Goal: Communication & Community: Answer question/provide support

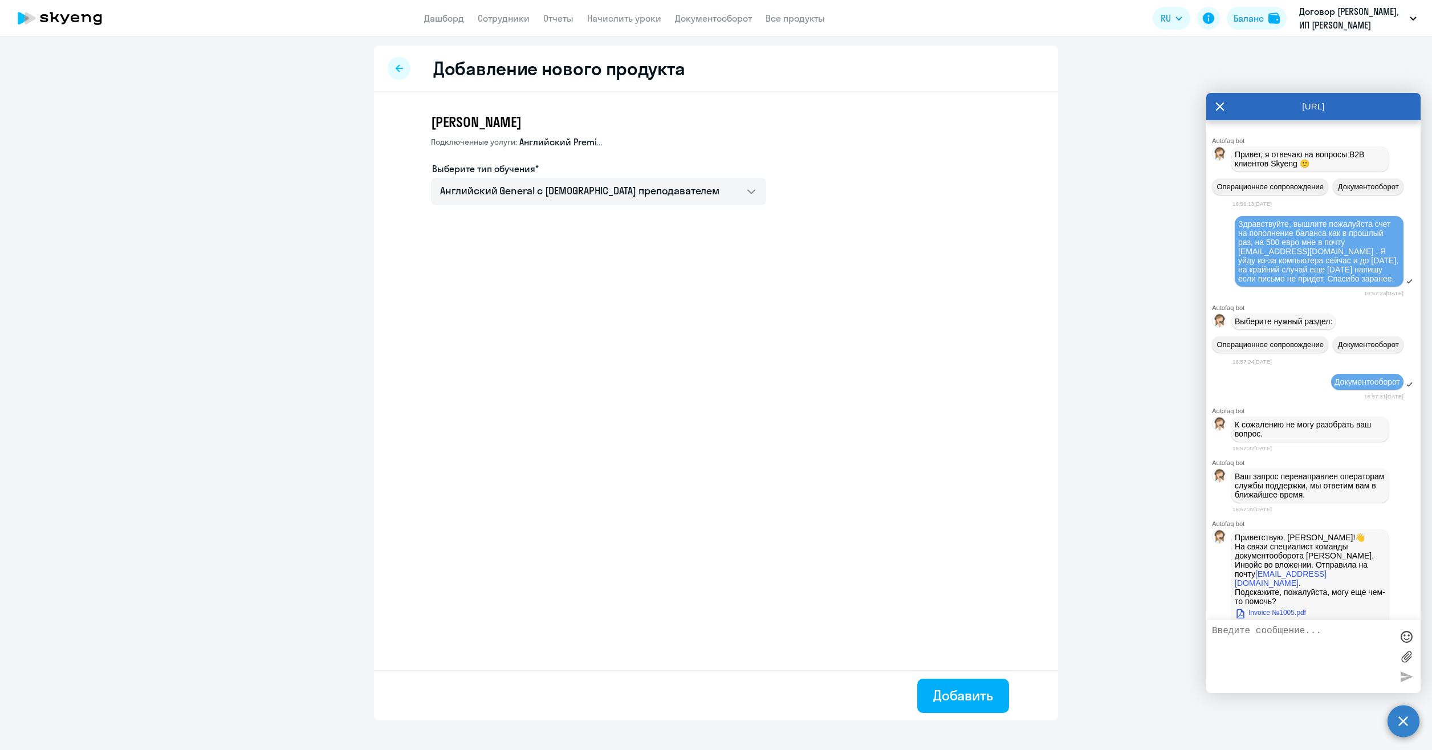
select select "english_adult_not_native_speaker"
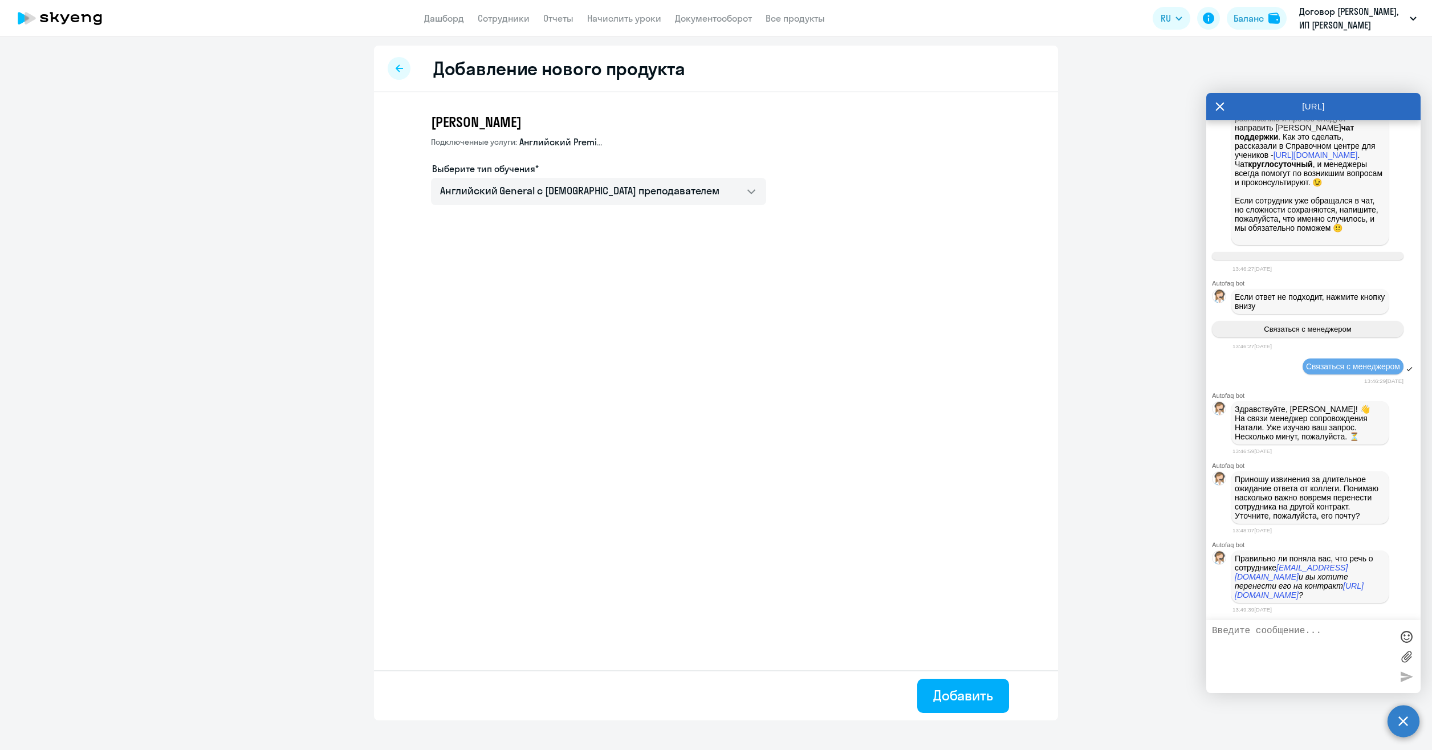
scroll to position [11624, 0]
click at [1357, 505] on p "Приношу извинения за длительное ожидание ответа от коллеги. Понимаю насколько в…" at bounding box center [1310, 498] width 150 height 46
click at [1309, 642] on textarea at bounding box center [1302, 657] width 180 height 62
click at [1317, 590] on em "[URL][DOMAIN_NAME]" at bounding box center [1299, 590] width 129 height 18
click at [1327, 641] on textarea at bounding box center [1302, 657] width 180 height 62
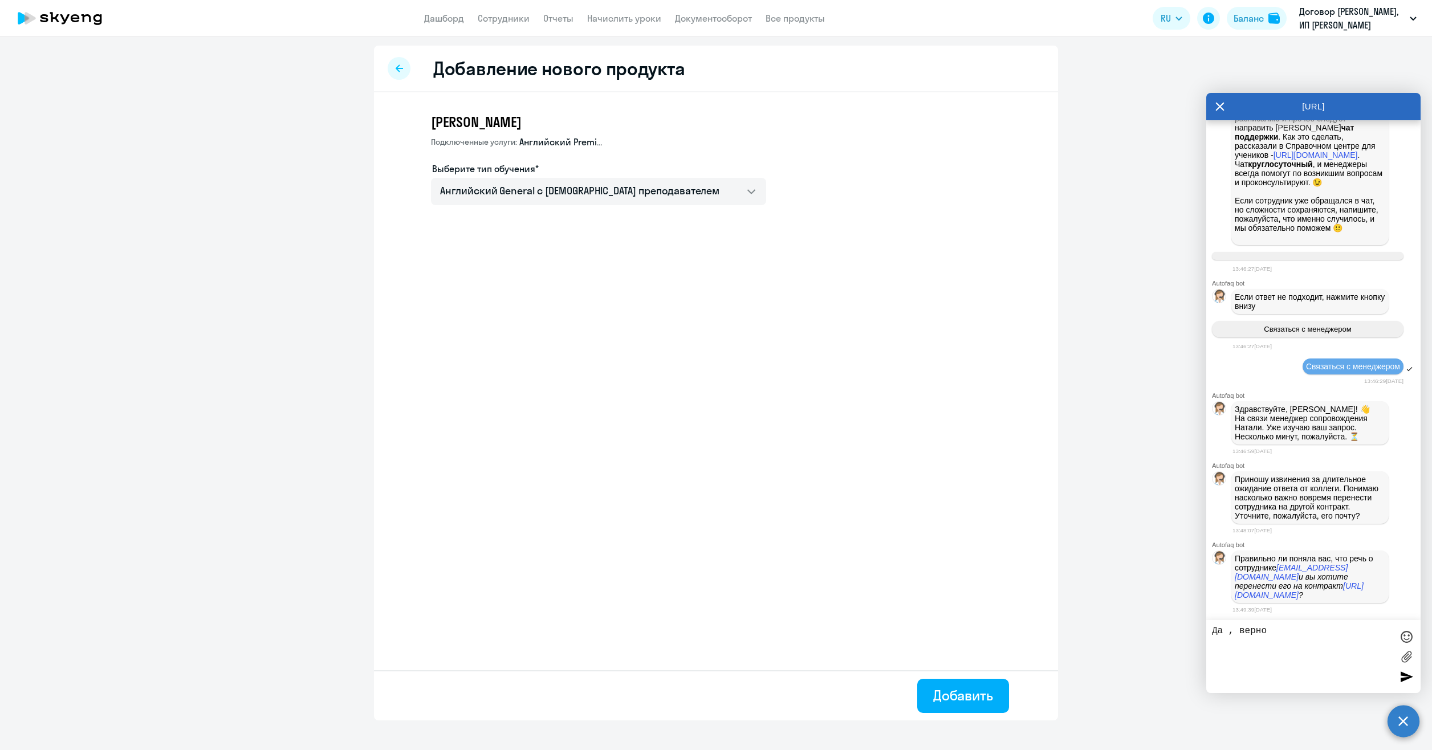
type textarea "Да , верно."
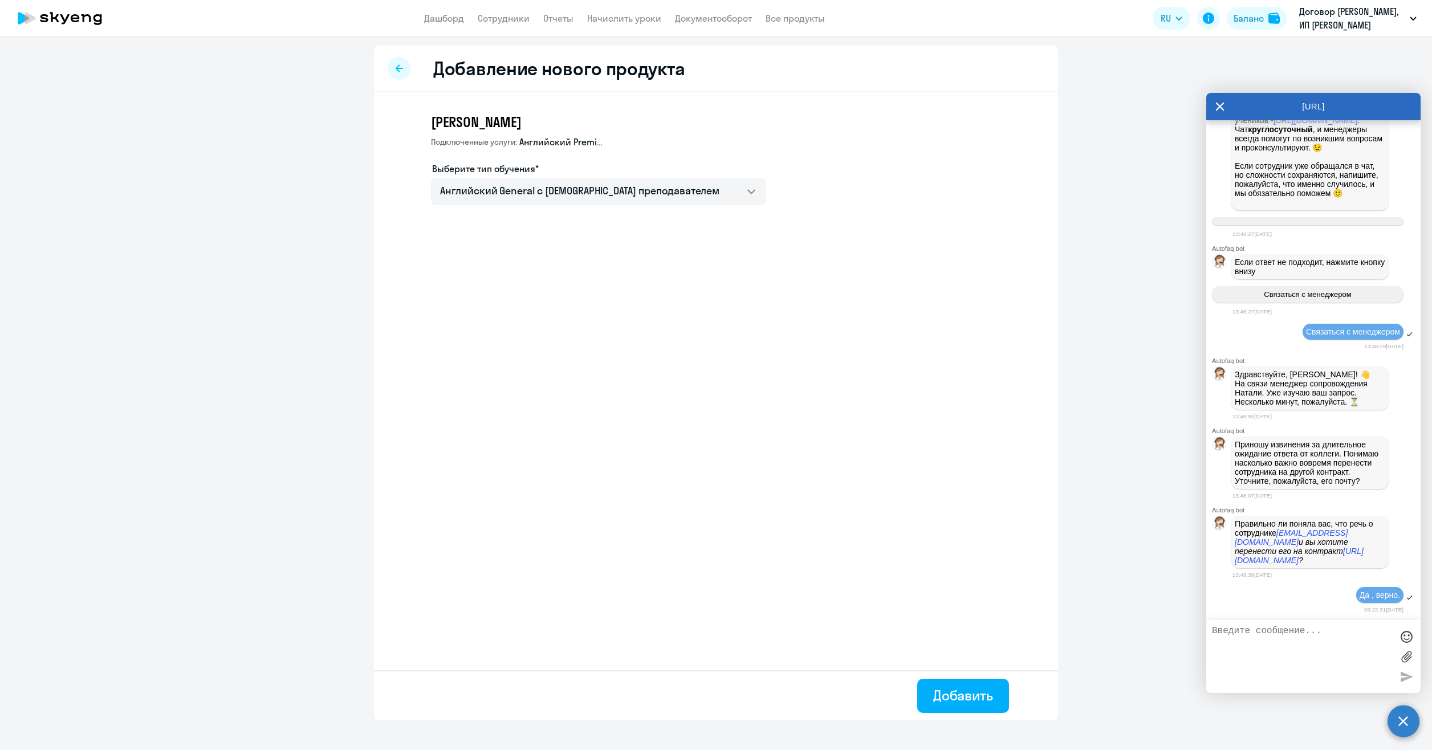
scroll to position [11658, 0]
click at [1292, 651] on textarea at bounding box center [1302, 657] width 180 height 62
click at [1303, 642] on textarea at bounding box center [1302, 657] width 180 height 62
type textarea "этот чат для переписки с вами находится в браузере и я не вижу новых сообщений …"
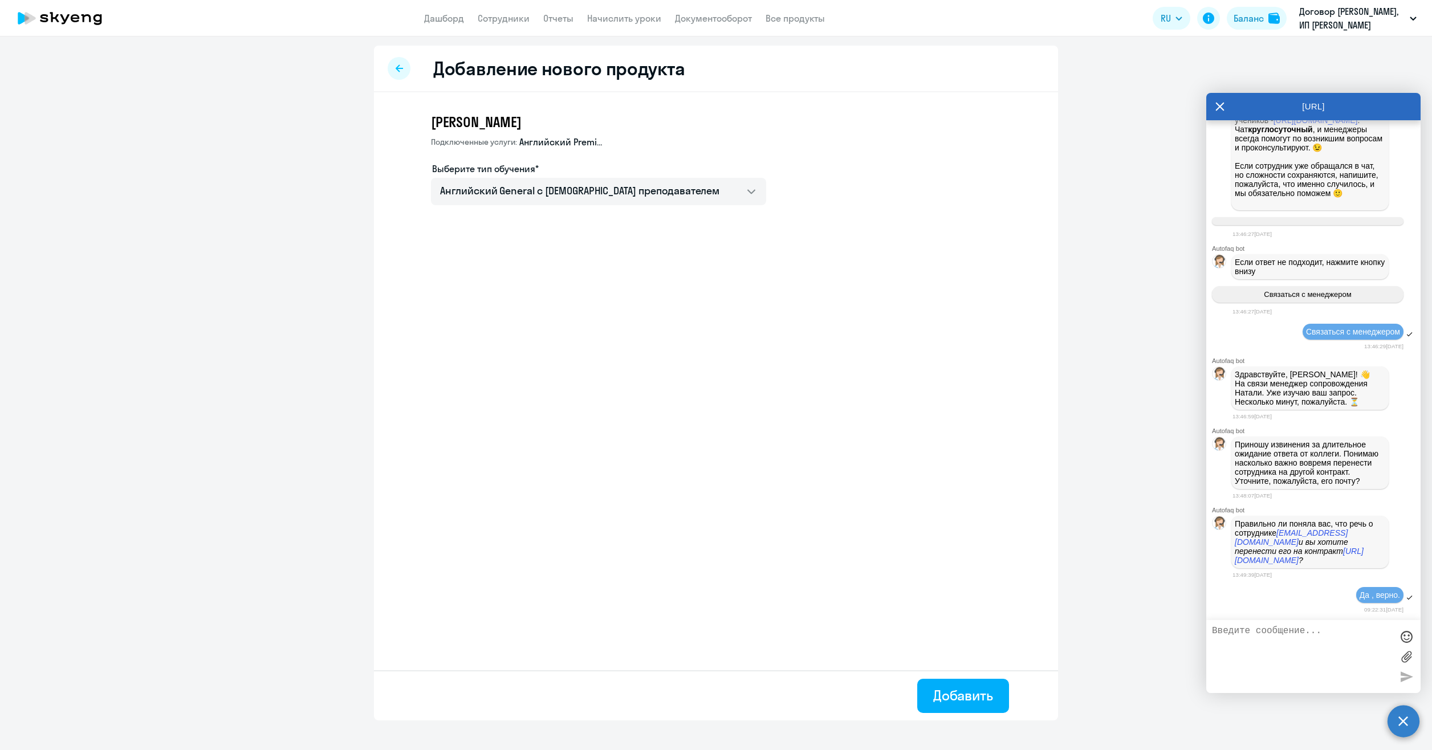
scroll to position [11721, 0]
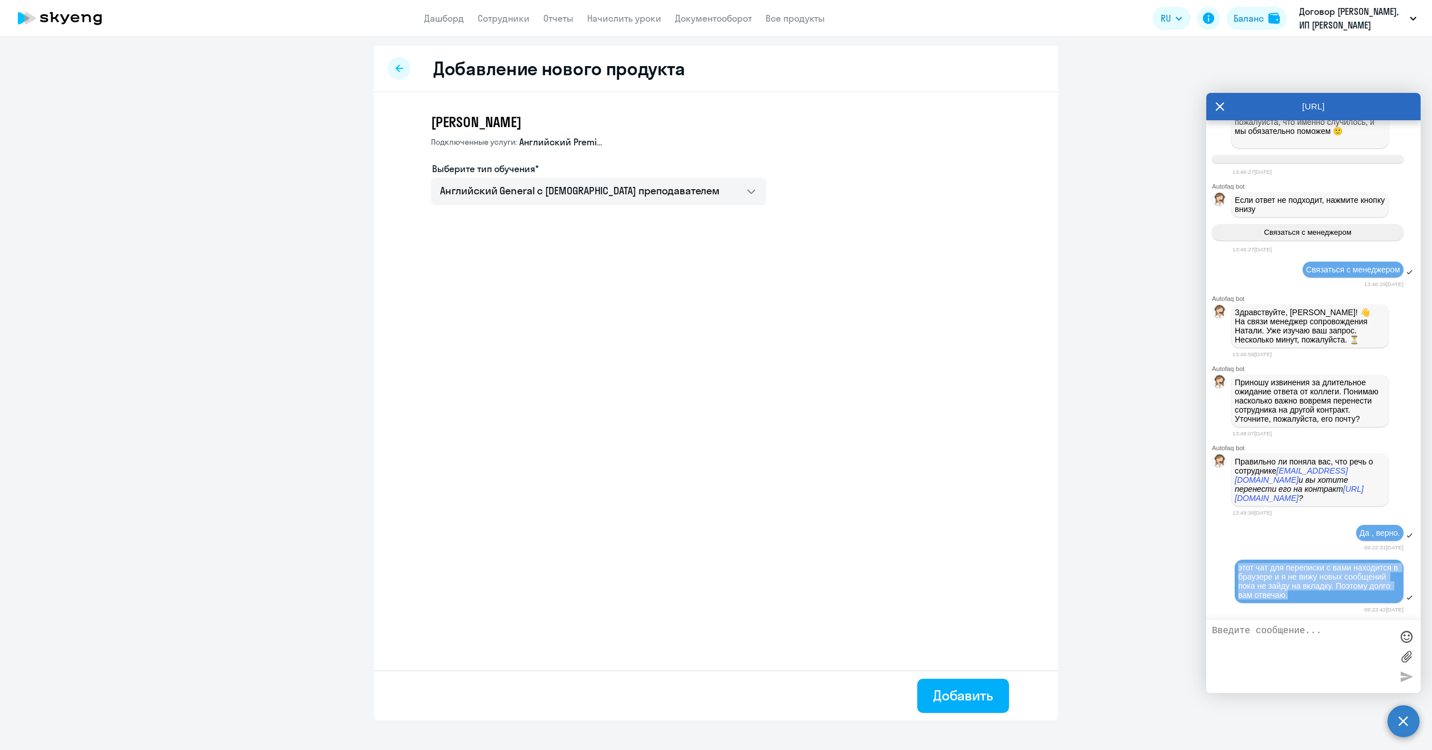
drag, startPoint x: 1239, startPoint y: 567, endPoint x: 1345, endPoint y: 593, distance: 108.5
click at [1345, 593] on span "этот чат для переписки с вами находится в браузере и я не вижу новых сообщений …" at bounding box center [1319, 581] width 162 height 36
copy span "этот чат для переписки с вами находится в браузере и я не вижу новых сообщений …"
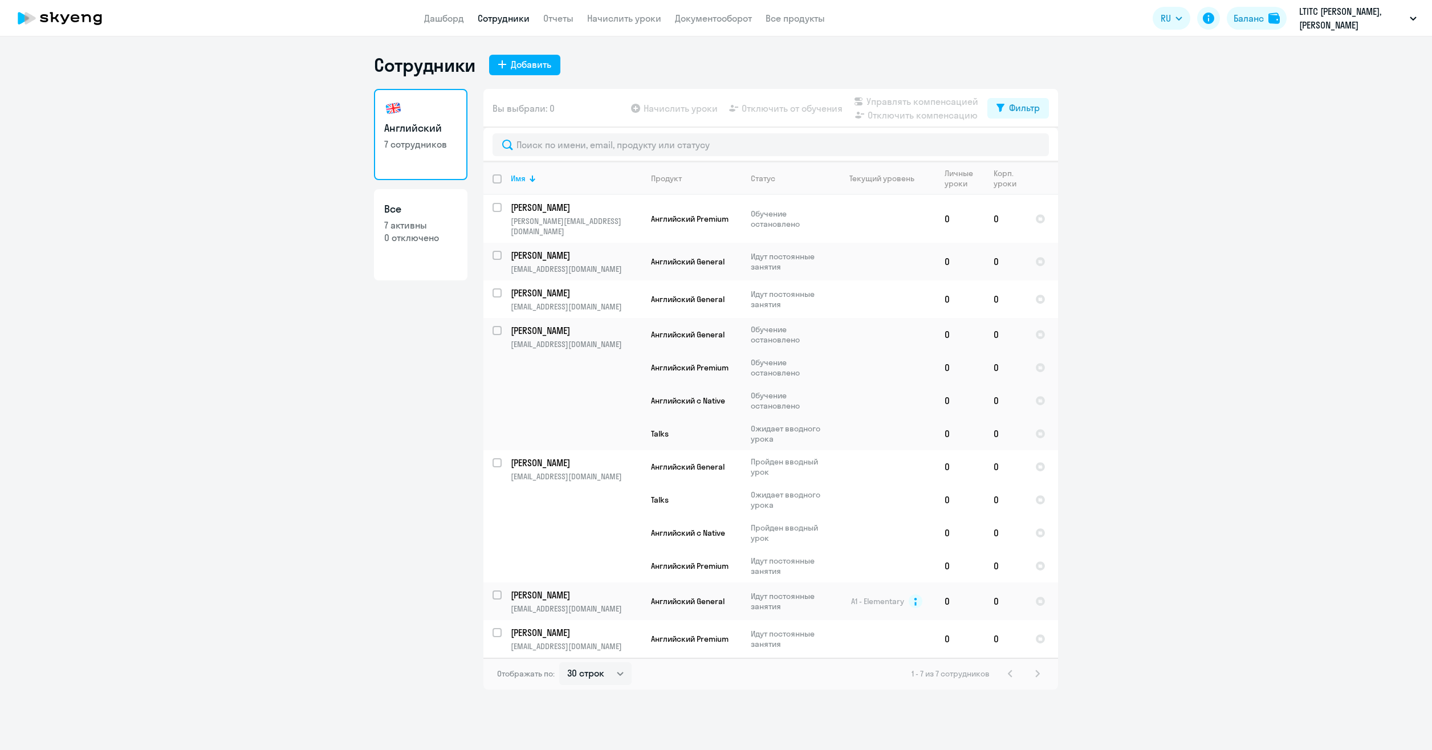
select select "30"
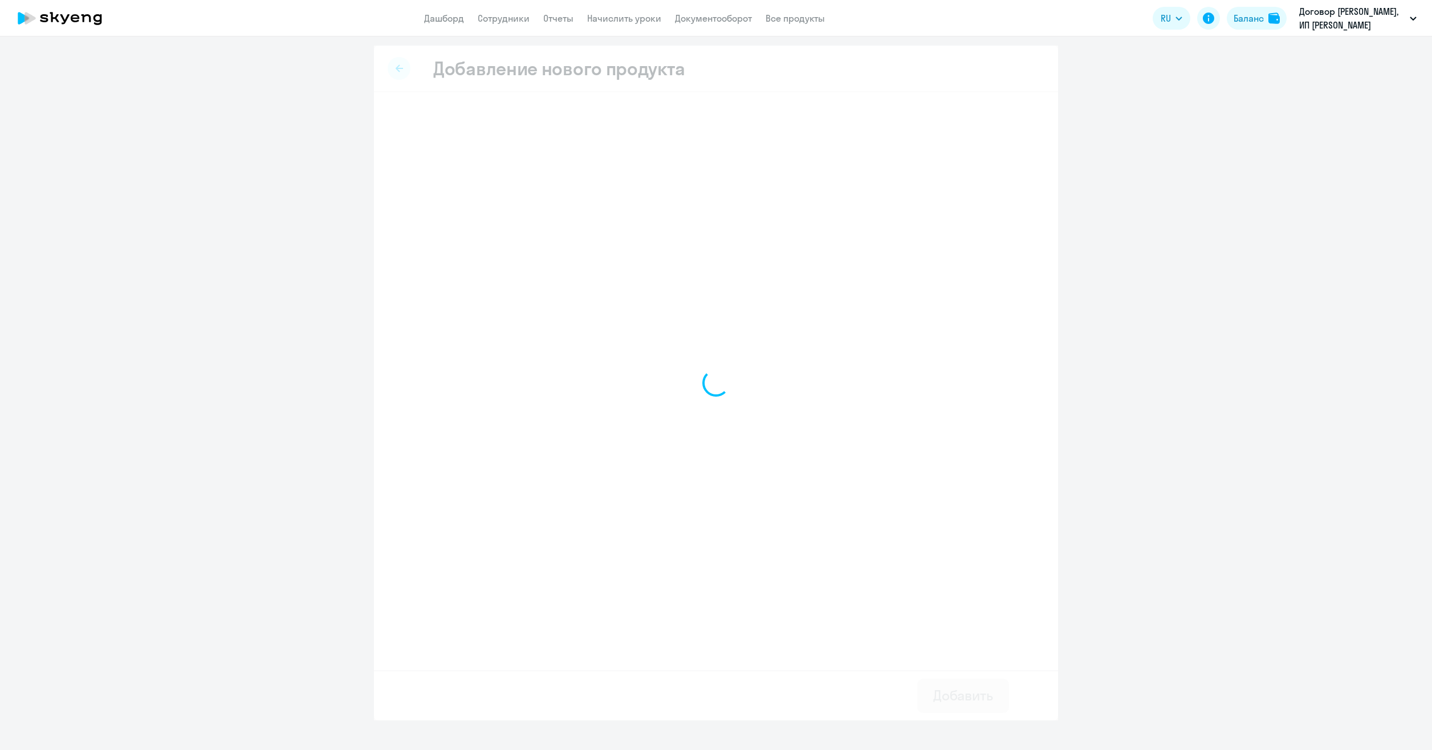
select select "english_adult_not_native_speaker"
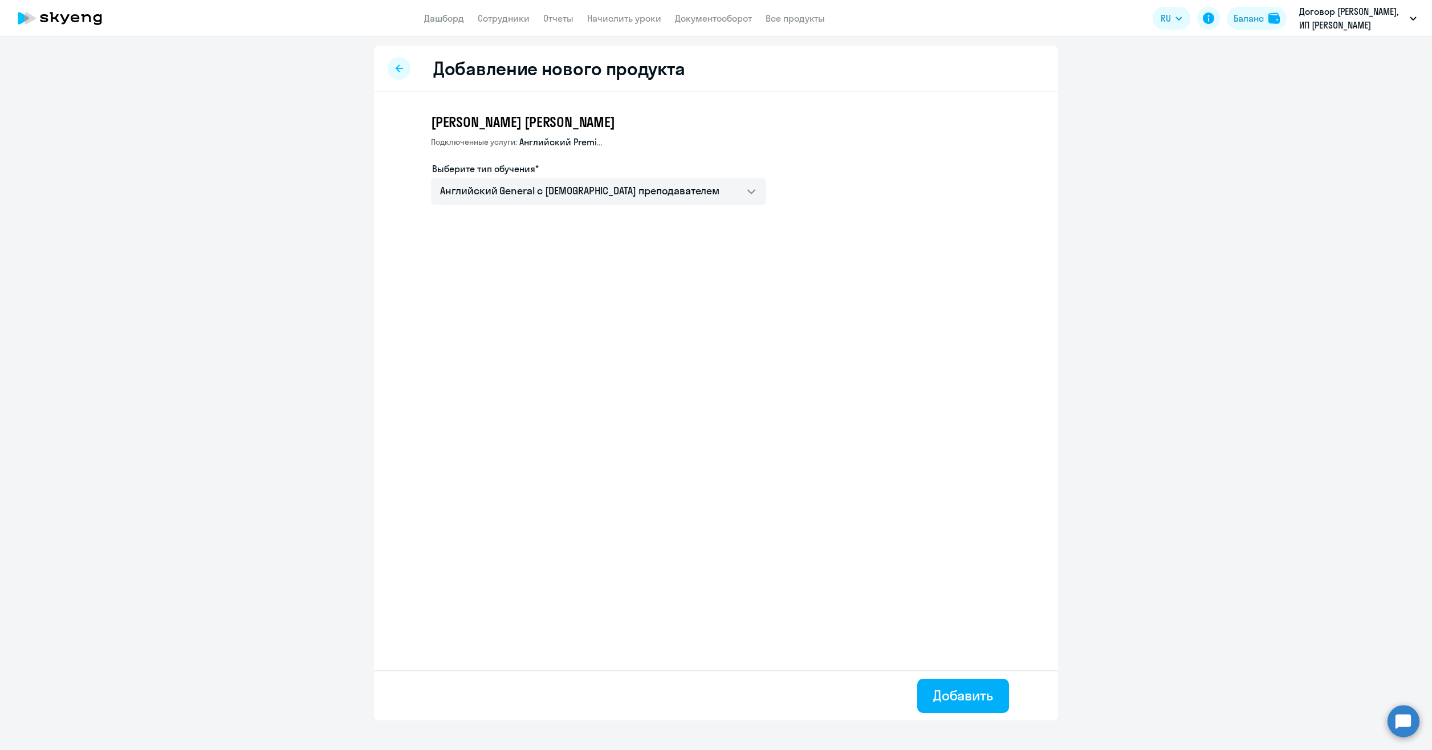
click at [1110, 258] on ng-component "Добавление нового продукта Евтихов [PERSON_NAME] услуги: Английский Premium Выб…" at bounding box center [716, 383] width 1432 height 675
click at [1397, 718] on circle at bounding box center [1404, 721] width 32 height 32
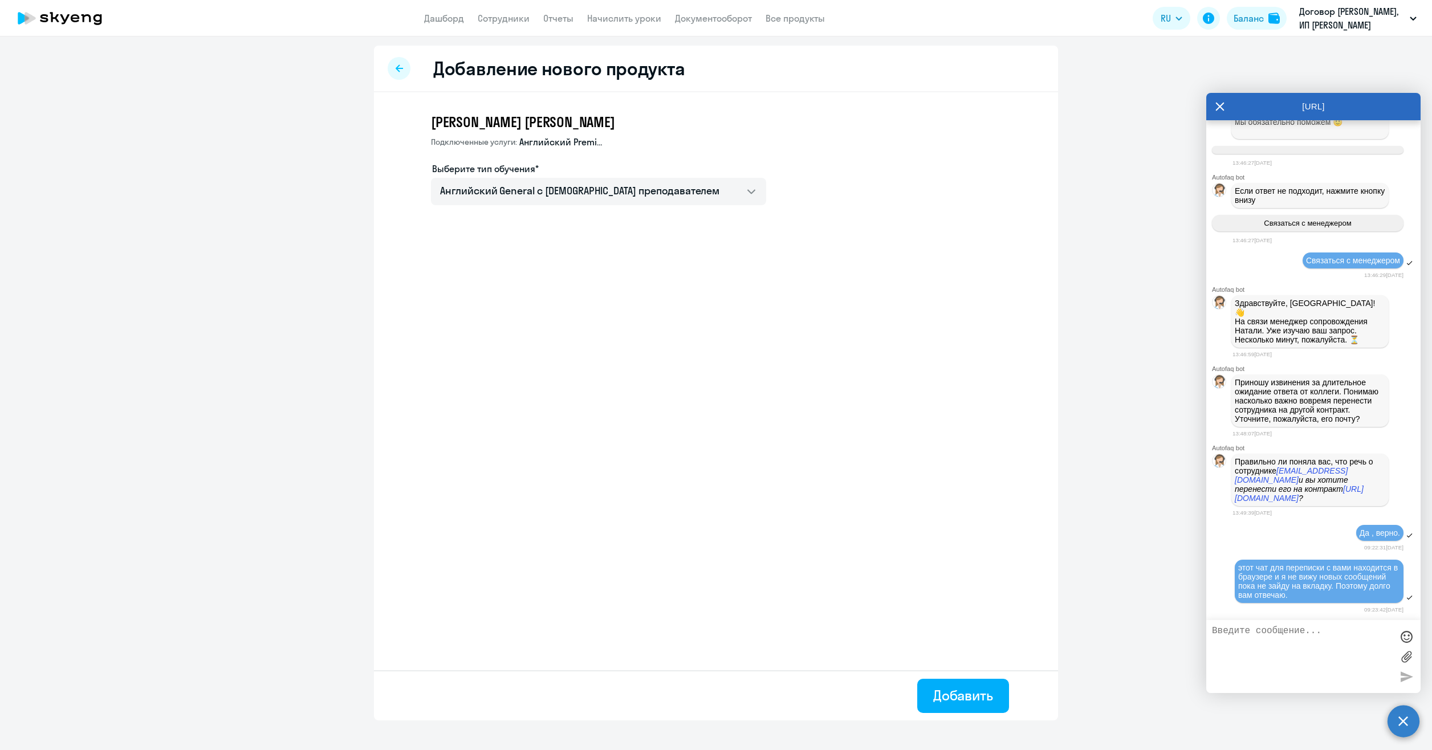
scroll to position [11721, 0]
